Goal: Transaction & Acquisition: Book appointment/travel/reservation

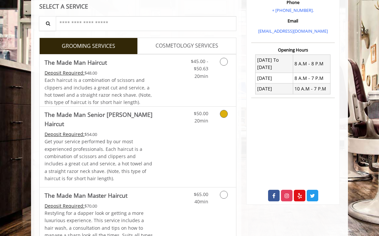
scroll to position [127, 0]
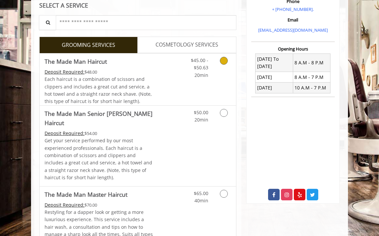
click at [184, 91] on link "Discounted Price" at bounding box center [170, 79] width 33 height 52
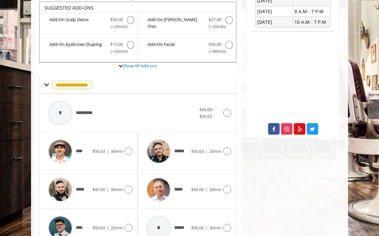
scroll to position [227, 0]
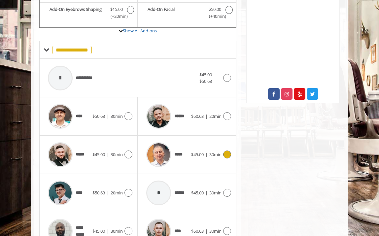
click at [203, 159] on div "***** $45.00 | 30min" at bounding box center [187, 154] width 88 height 31
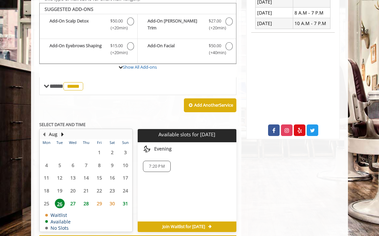
scroll to position [193, 0]
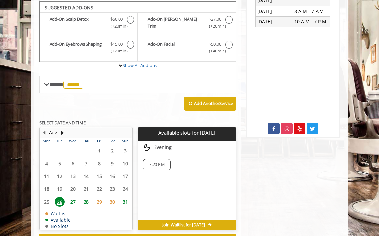
click at [72, 199] on span "27" at bounding box center [73, 202] width 10 height 10
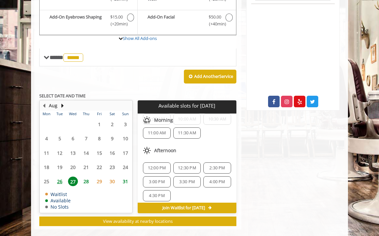
scroll to position [0, 0]
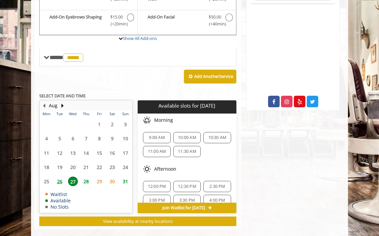
click at [86, 178] on span "28" at bounding box center [86, 182] width 10 height 10
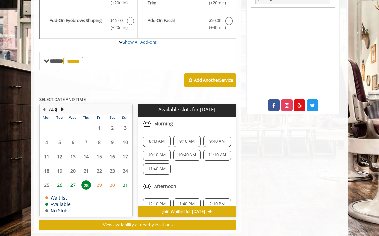
scroll to position [226, 0]
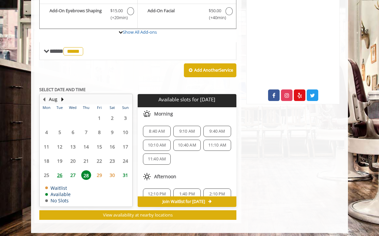
click at [161, 130] on span "8:40 AM" at bounding box center [157, 131] width 16 height 5
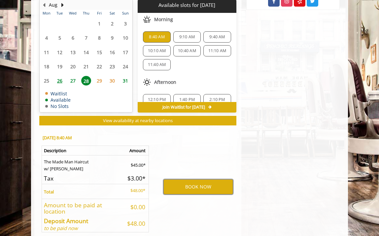
scroll to position [347, 0]
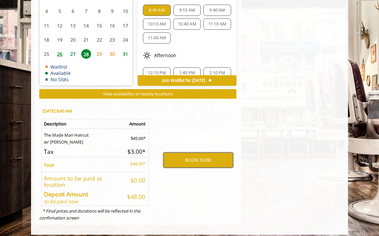
click at [186, 153] on button "BOOK NOW" at bounding box center [198, 160] width 70 height 15
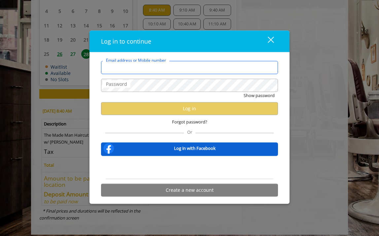
type input "**********"
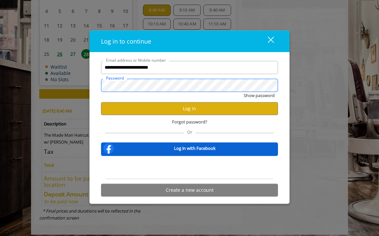
scroll to position [0, 0]
click at [152, 108] on button "Log in" at bounding box center [189, 108] width 177 height 13
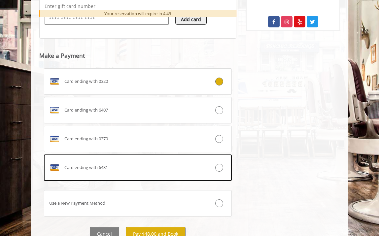
scroll to position [310, 0]
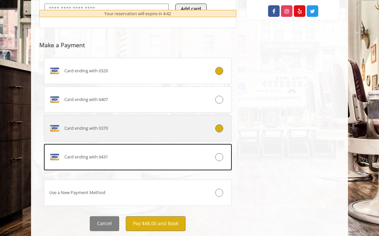
click at [188, 129] on label "Card ending with 0370" at bounding box center [138, 128] width 188 height 26
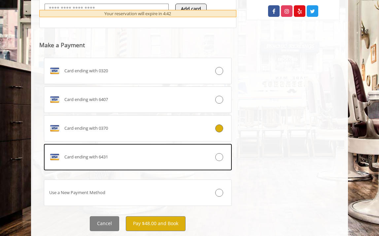
scroll to position [323, 0]
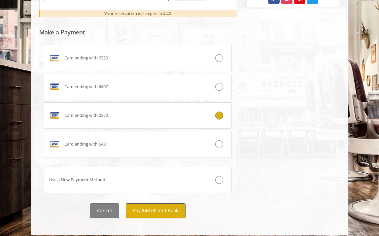
click at [164, 204] on button "Pay $48.00 and Book" at bounding box center [156, 210] width 60 height 15
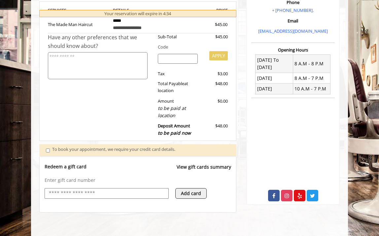
scroll to position [155, 0]
